Goal: Find specific page/section: Find specific page/section

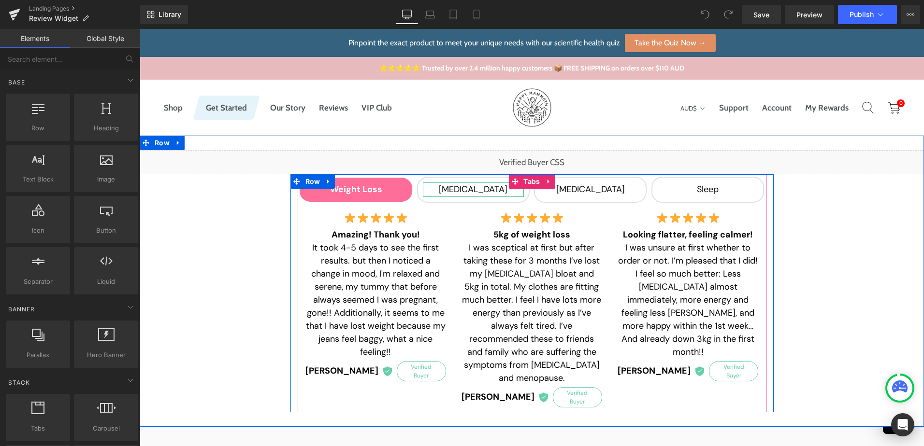
click at [483, 190] on div "[MEDICAL_DATA]" at bounding box center [473, 190] width 101 height 14
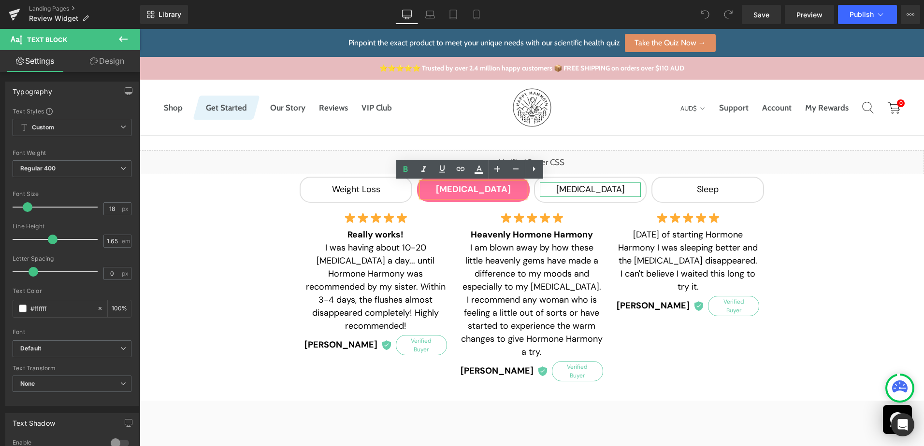
click at [608, 190] on div "[MEDICAL_DATA]" at bounding box center [590, 190] width 101 height 14
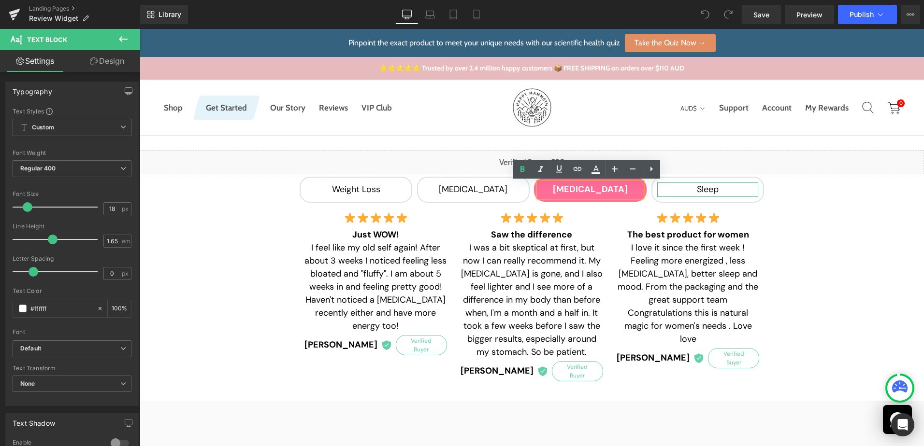
click at [693, 190] on div "Sleep" at bounding box center [707, 190] width 101 height 14
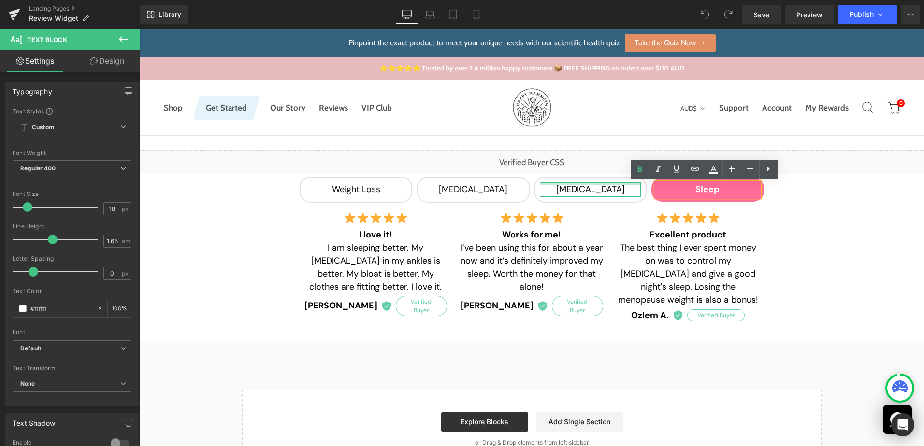
click at [563, 184] on div at bounding box center [590, 184] width 101 height 2
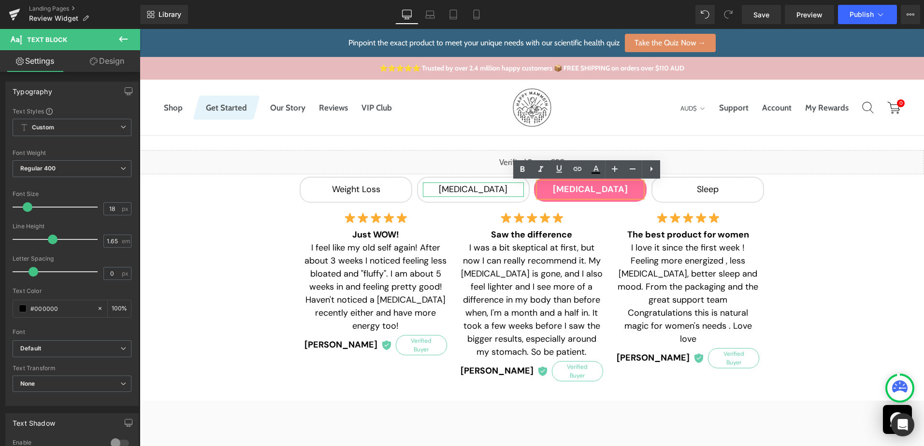
click at [497, 190] on div "[MEDICAL_DATA]" at bounding box center [473, 190] width 101 height 14
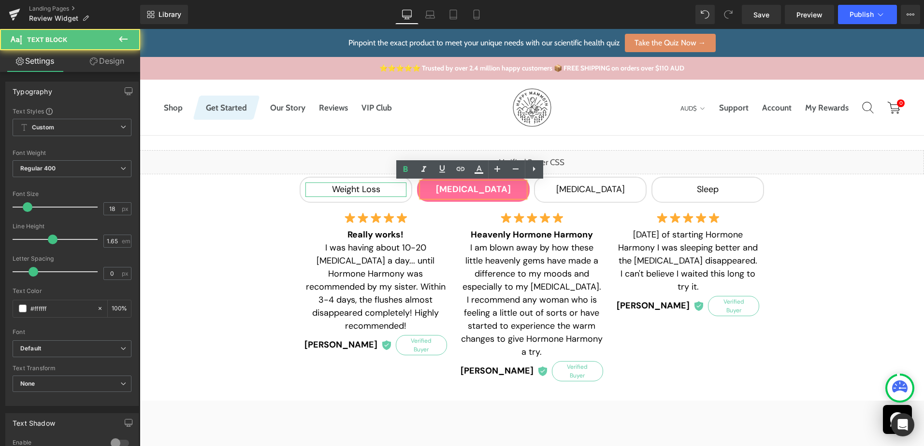
click at [361, 193] on div "Weight Loss" at bounding box center [355, 190] width 101 height 14
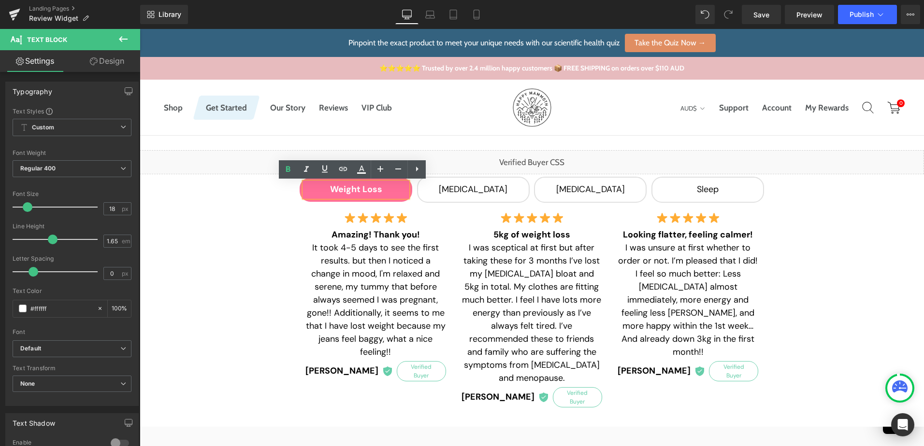
click at [183, 246] on div "Liquid Weight Loss Text Block [MEDICAL_DATA] Text Block [MEDICAL_DATA] Text Blo…" at bounding box center [532, 281] width 784 height 262
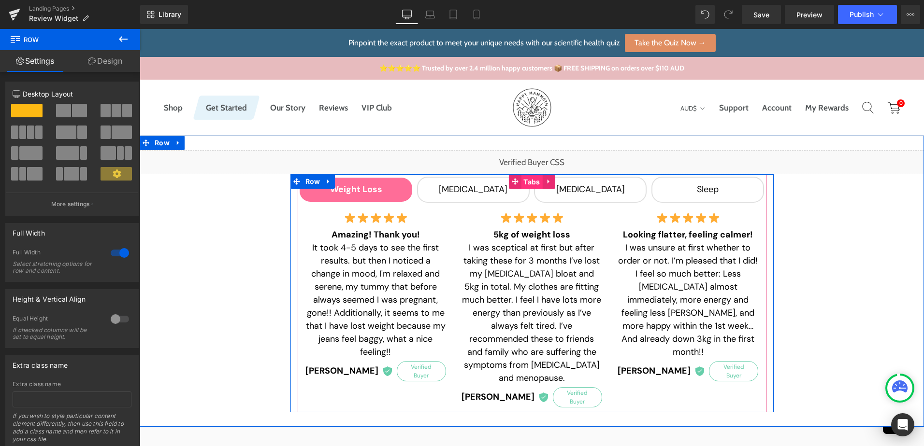
click at [532, 181] on span "Tabs" at bounding box center [531, 182] width 21 height 14
